Goal: Navigation & Orientation: Find specific page/section

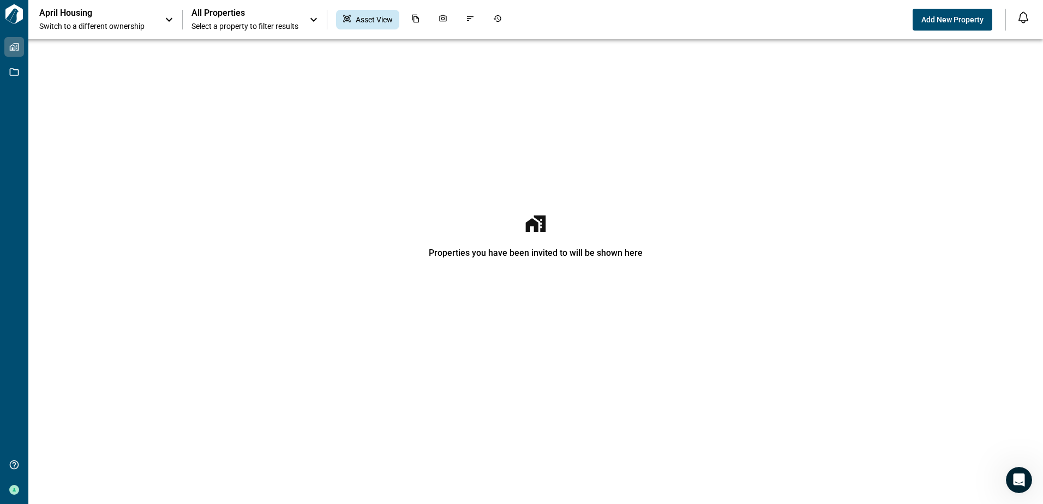
click at [511, 201] on div "Properties you have been invited to will be shown here" at bounding box center [535, 271] width 993 height 465
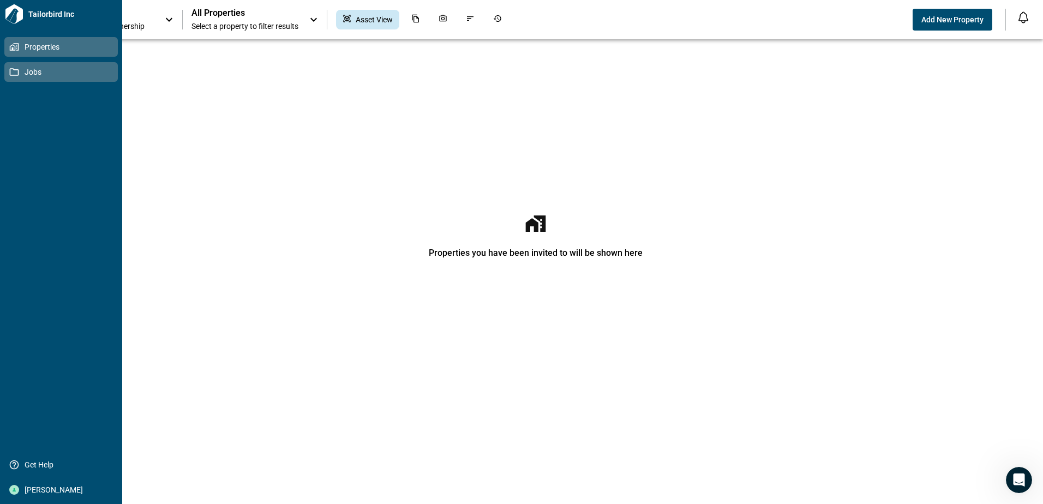
click at [19, 71] on icon at bounding box center [14, 72] width 10 height 10
